Goal: Check status: Check status

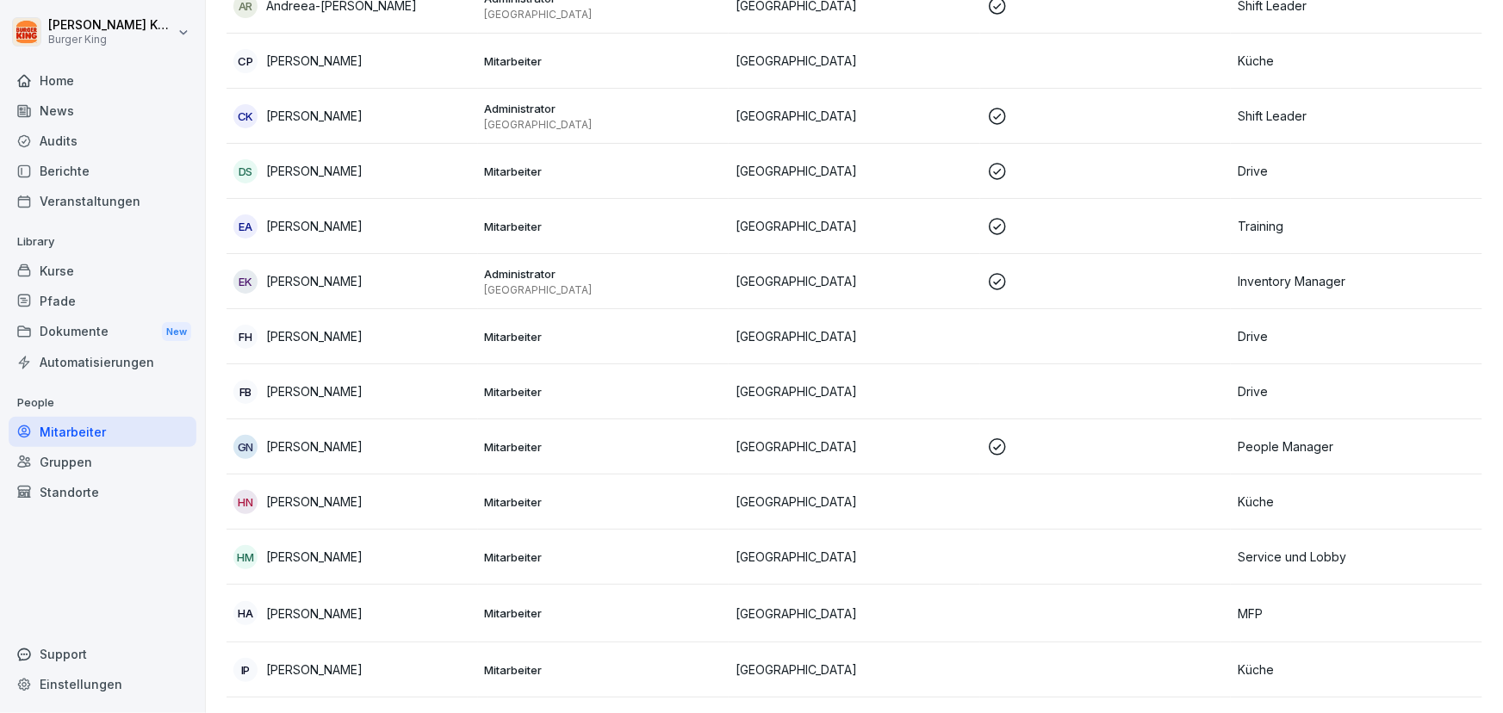
scroll to position [548, 0]
click at [275, 447] on p "[PERSON_NAME]" at bounding box center [314, 446] width 96 height 18
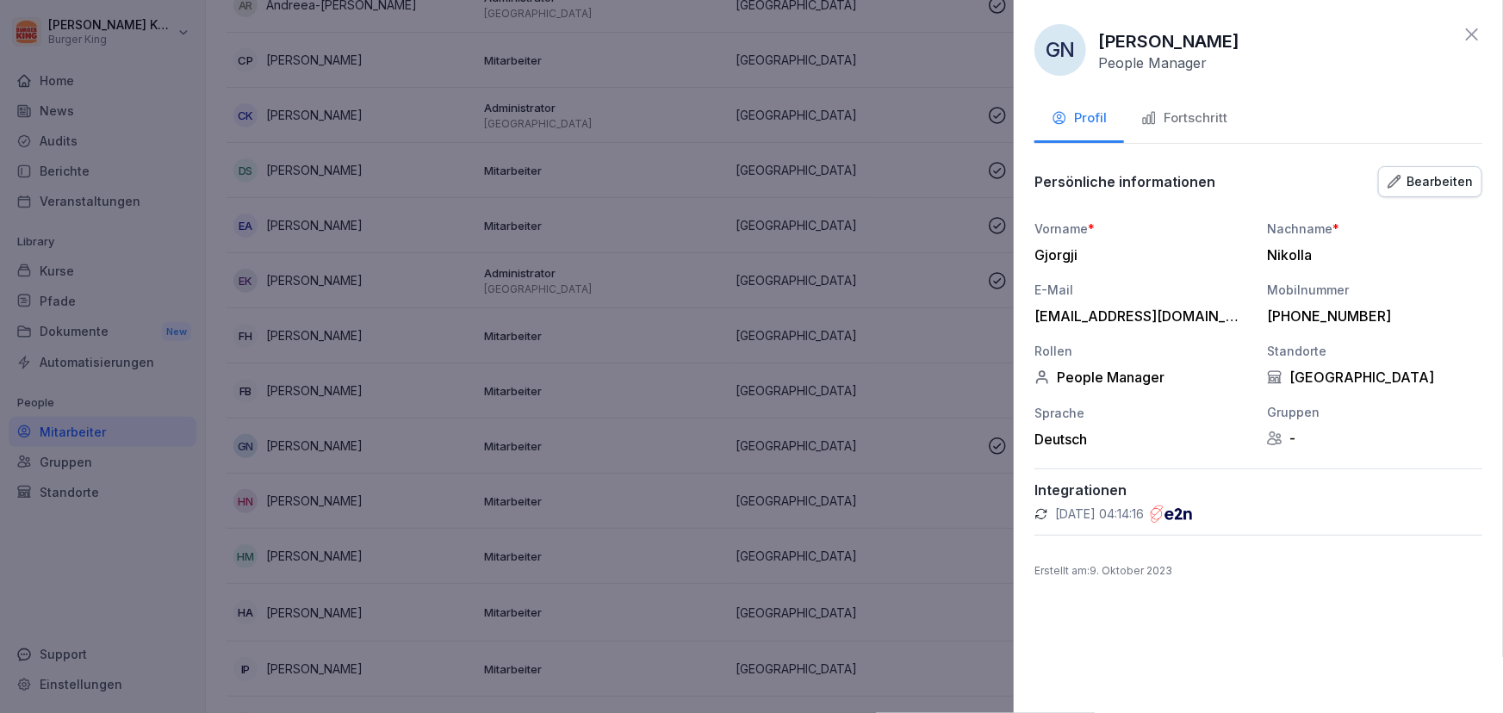
click at [1189, 112] on div "Fortschritt" at bounding box center [1184, 119] width 86 height 20
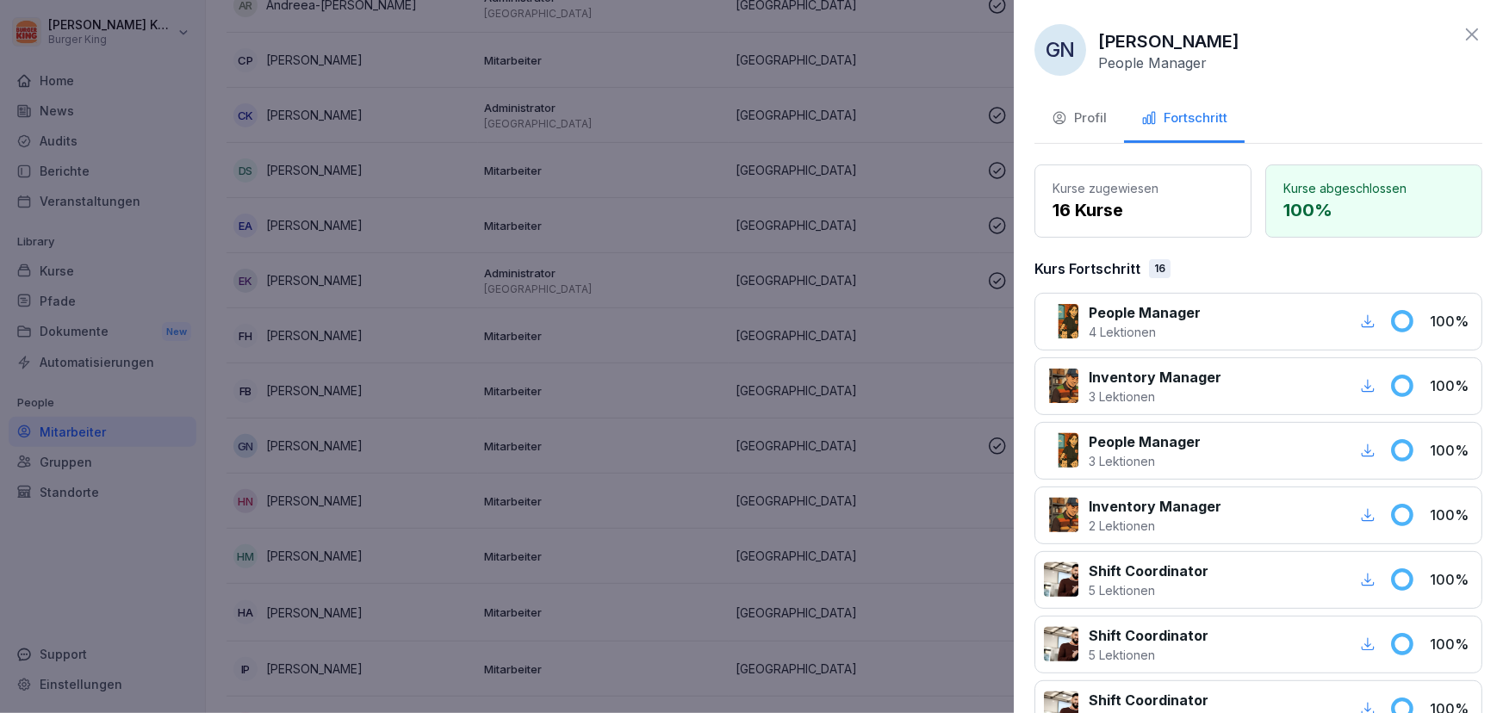
click at [903, 32] on div at bounding box center [751, 356] width 1503 height 713
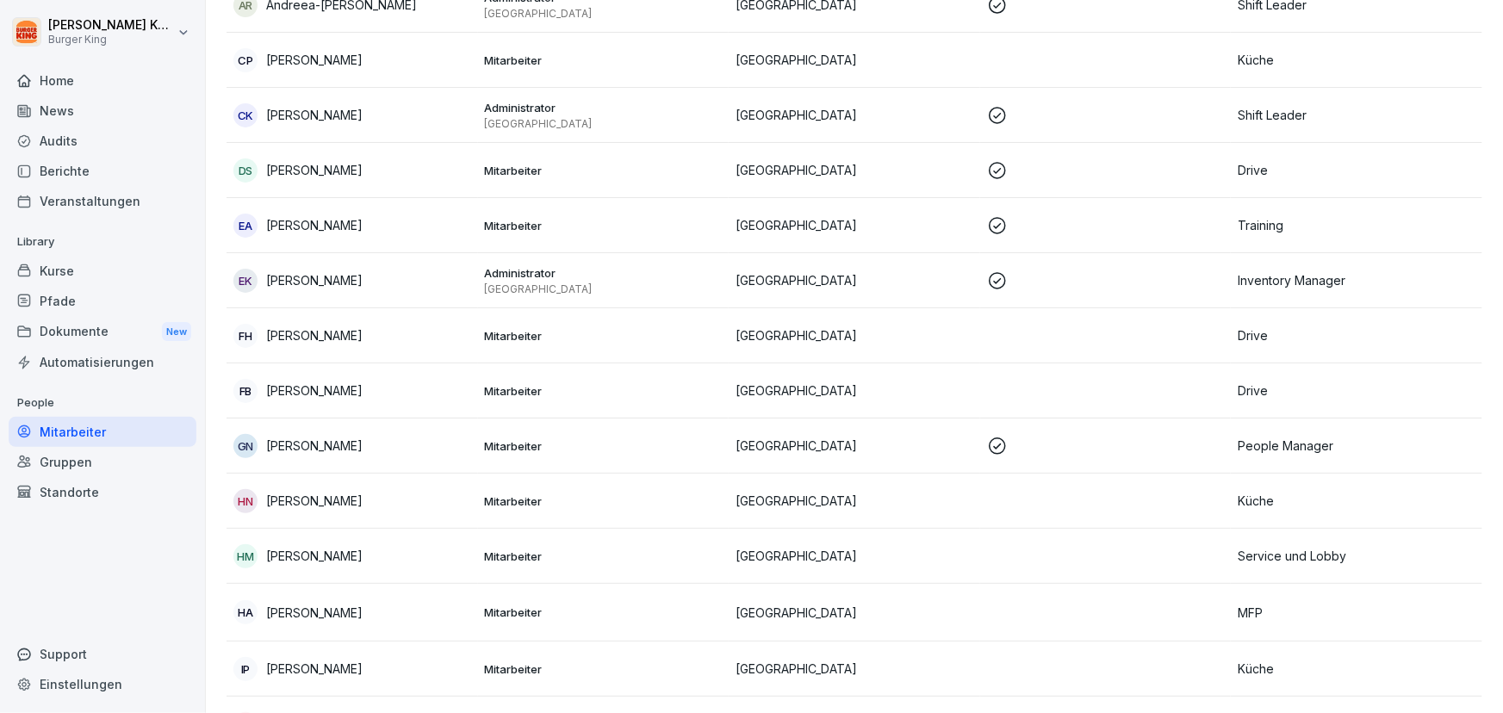
scroll to position [0, 0]
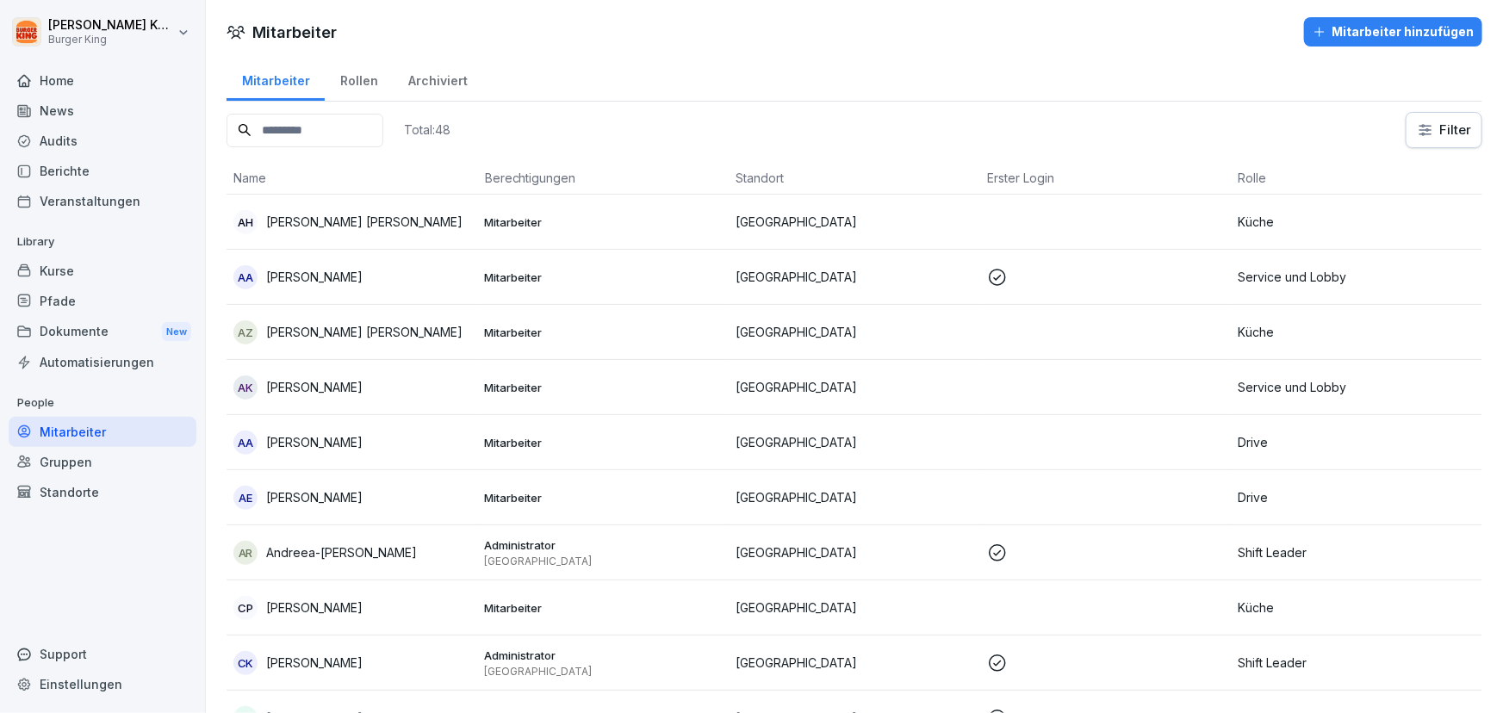
click at [321, 131] on input at bounding box center [305, 131] width 157 height 34
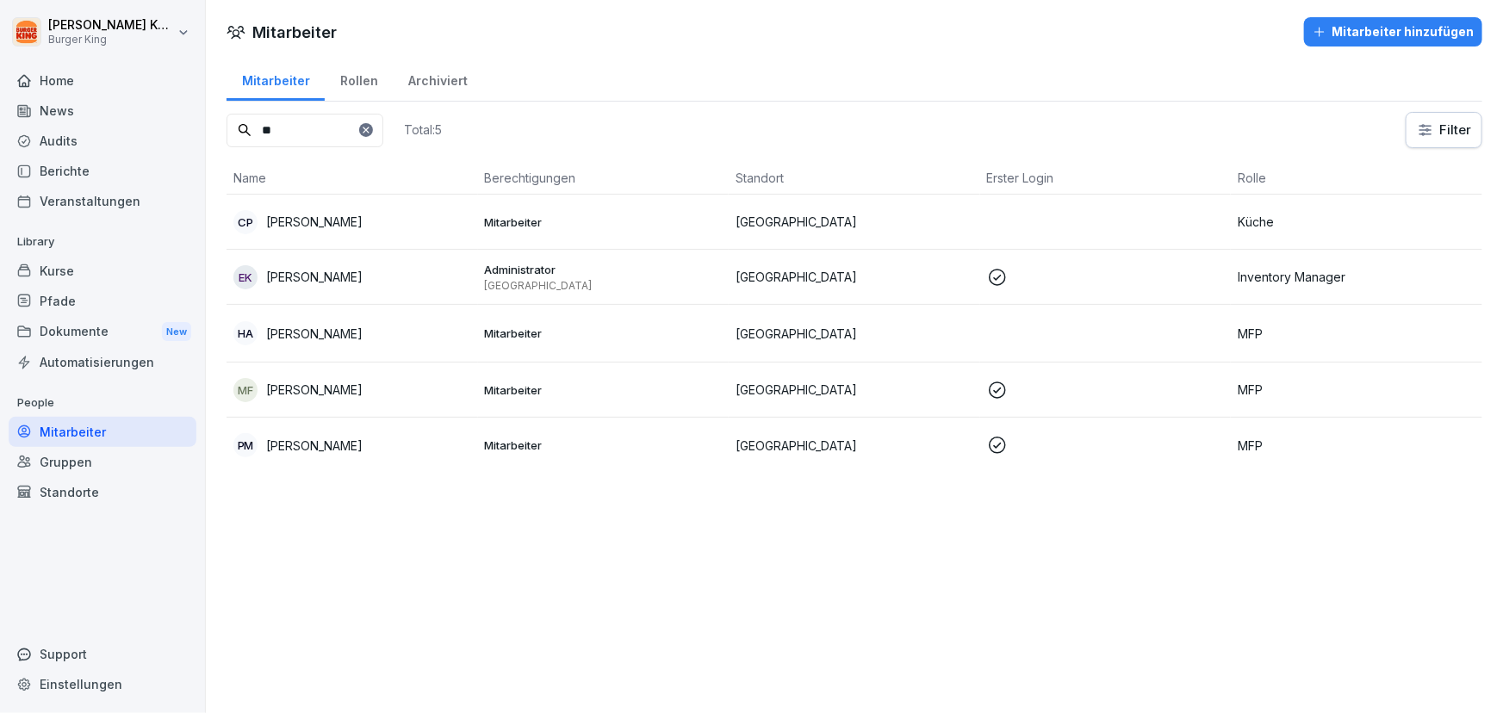
type input "**"
click at [346, 277] on div "EK Elnas Kiaieha" at bounding box center [352, 277] width 238 height 24
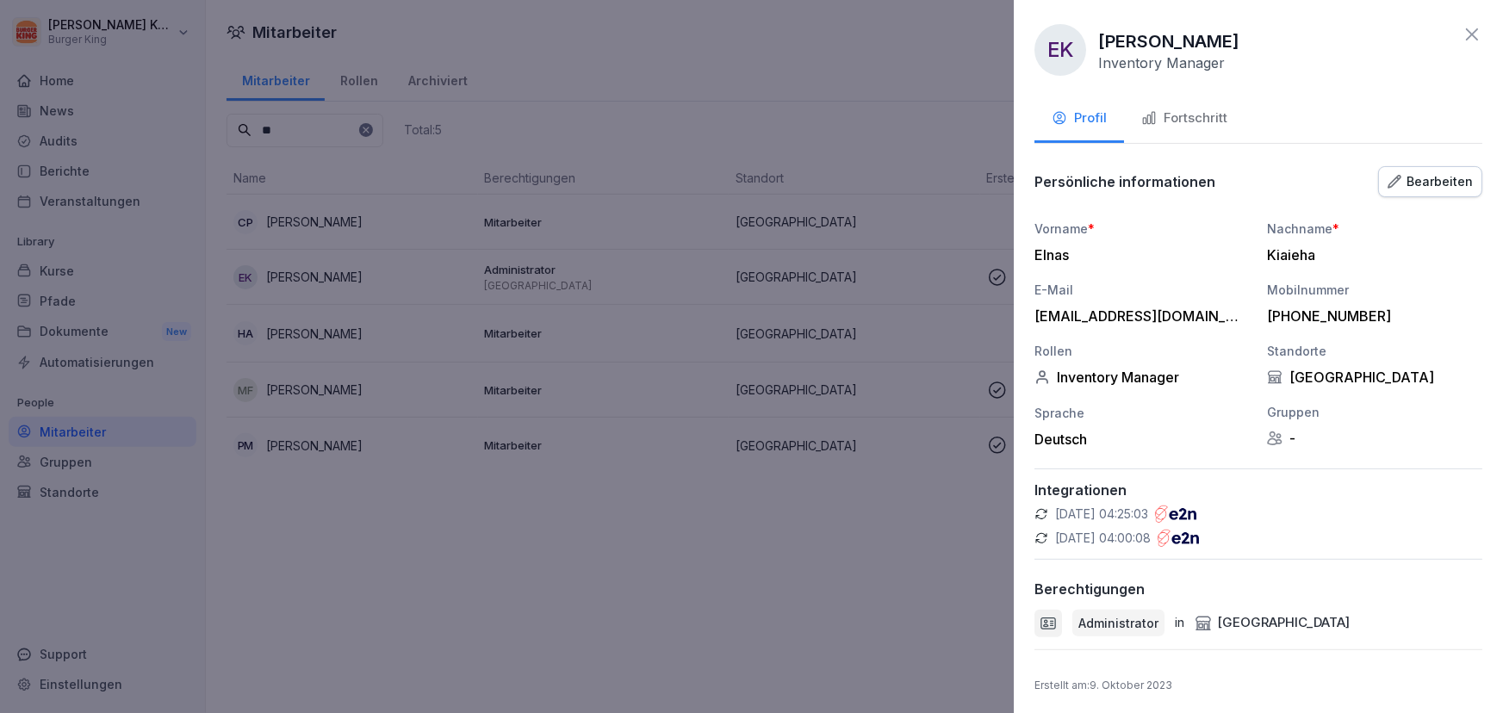
click at [1189, 98] on button "Fortschritt" at bounding box center [1184, 119] width 121 height 47
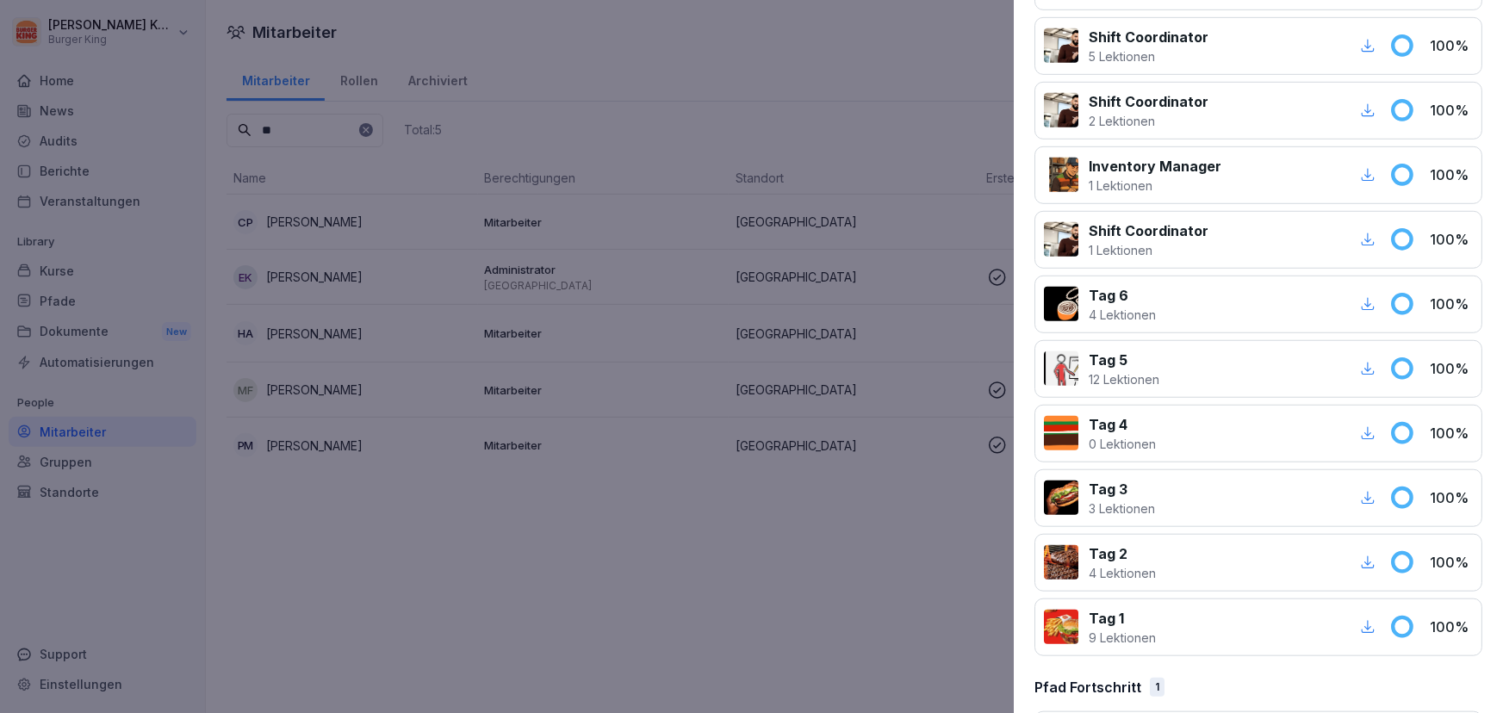
scroll to position [546, 0]
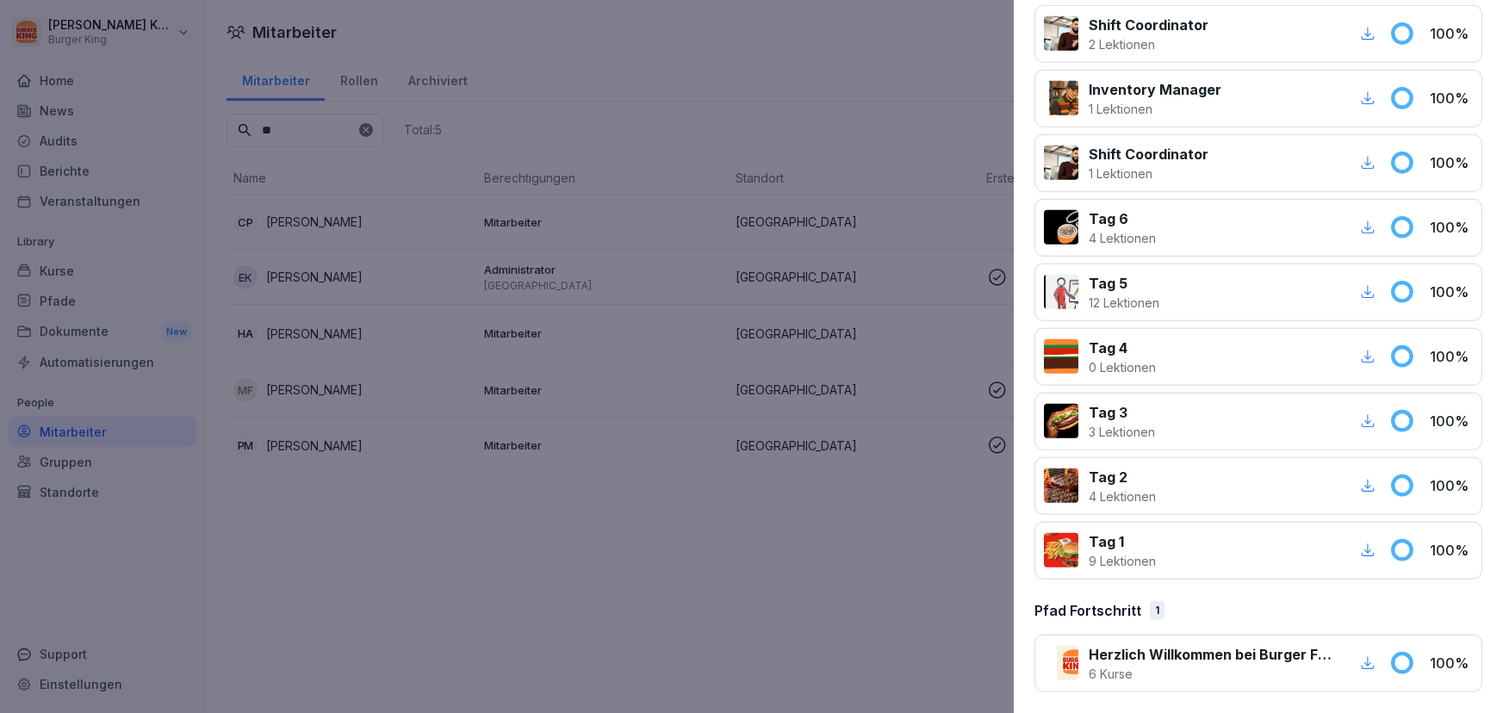
click at [1430, 660] on p "100 %" at bounding box center [1451, 663] width 43 height 21
click at [1094, 665] on p "6 Kurse" at bounding box center [1212, 674] width 247 height 18
click at [1065, 661] on div at bounding box center [1061, 663] width 34 height 34
click at [1153, 612] on div "1" at bounding box center [1157, 610] width 15 height 19
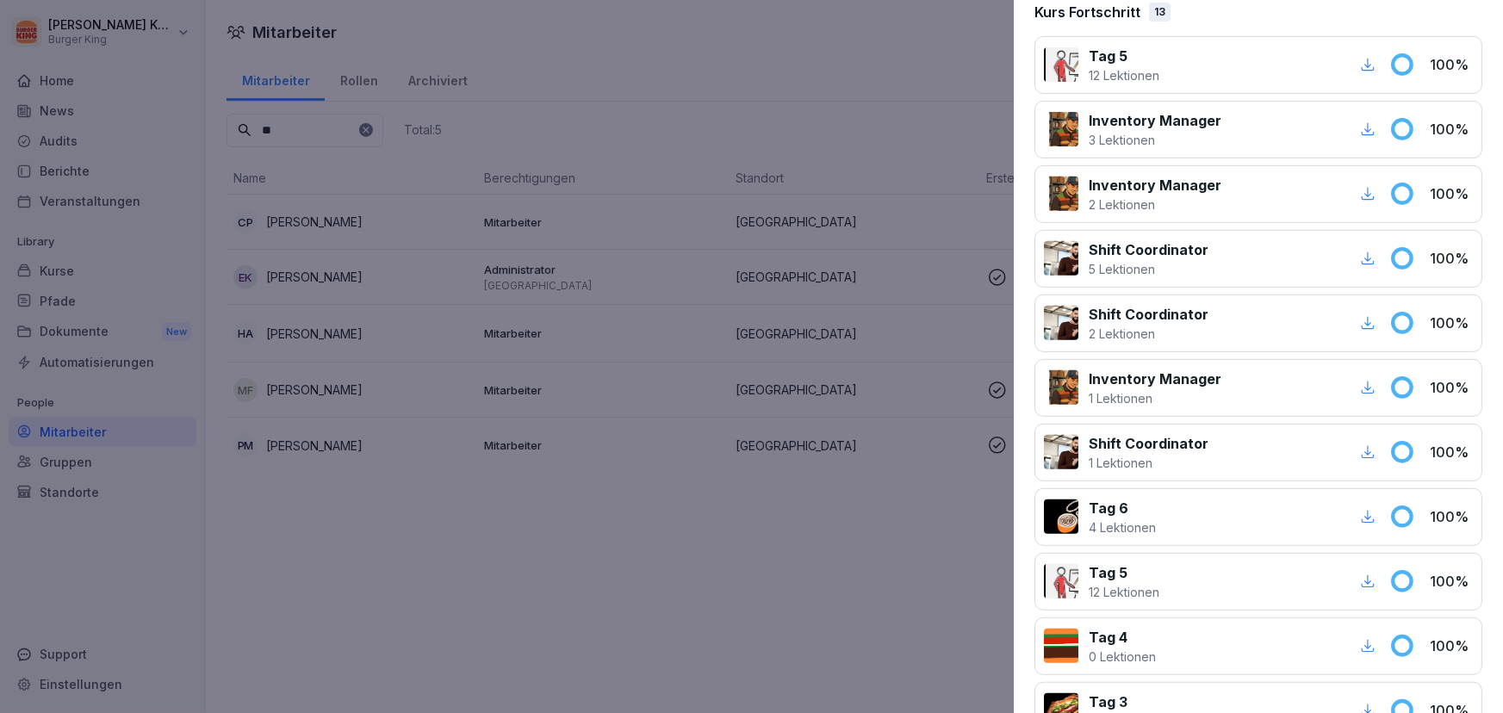
scroll to position [0, 0]
